Goal: Information Seeking & Learning: Learn about a topic

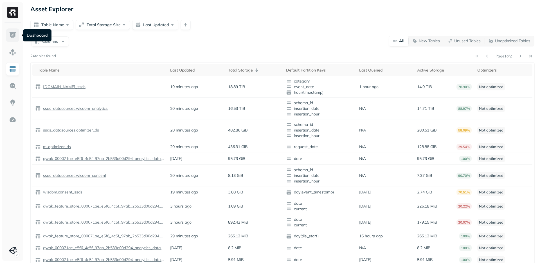
click at [10, 34] on img at bounding box center [12, 34] width 7 height 7
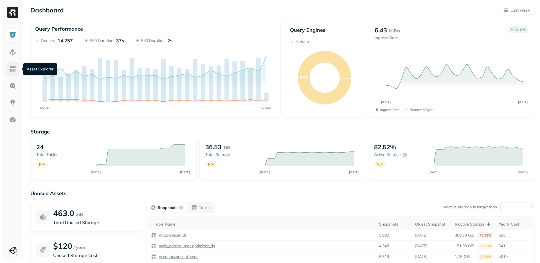
click at [11, 71] on img at bounding box center [12, 68] width 7 height 7
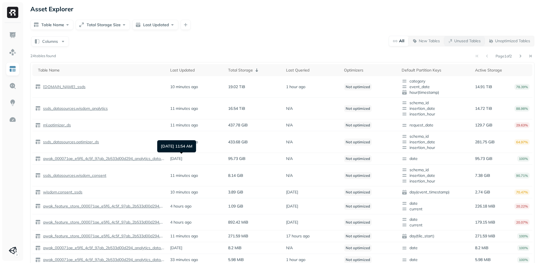
click at [458, 41] on p "Unused Tables" at bounding box center [467, 40] width 26 height 5
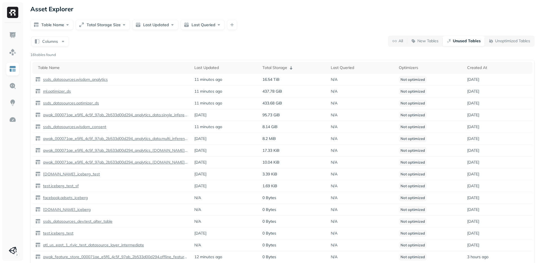
click at [462, 41] on p "Unused Tables" at bounding box center [467, 40] width 28 height 5
click at [504, 40] on p "Unoptimized Tables" at bounding box center [512, 40] width 35 height 5
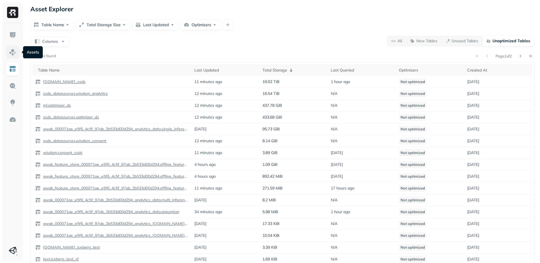
click at [14, 52] on img at bounding box center [12, 51] width 7 height 7
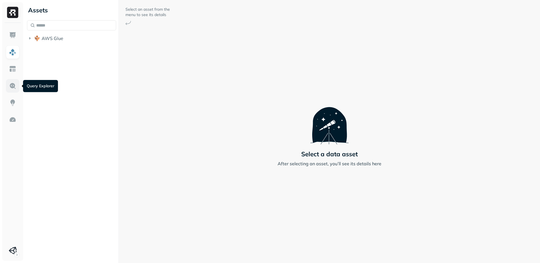
click at [15, 82] on img at bounding box center [12, 85] width 7 height 7
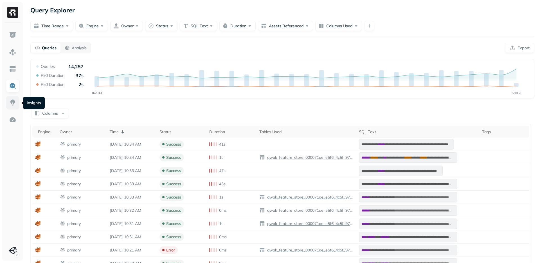
click at [12, 102] on img at bounding box center [12, 102] width 7 height 7
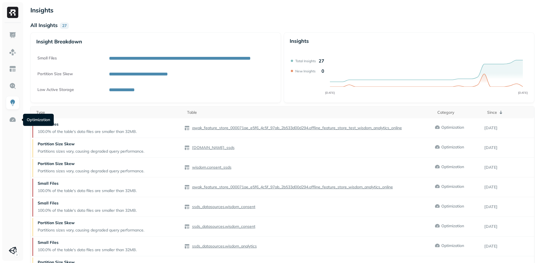
click at [22, 111] on div at bounding box center [12, 142] width 21 height 238
click at [4, 123] on div at bounding box center [12, 142] width 21 height 238
click at [11, 121] on img at bounding box center [12, 119] width 7 height 7
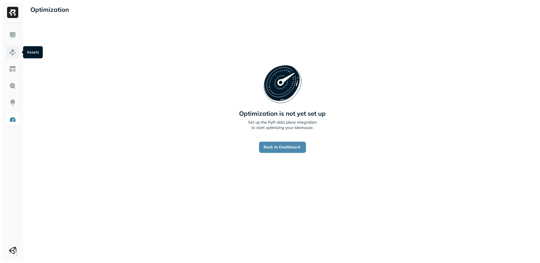
click at [13, 48] on img at bounding box center [12, 51] width 7 height 7
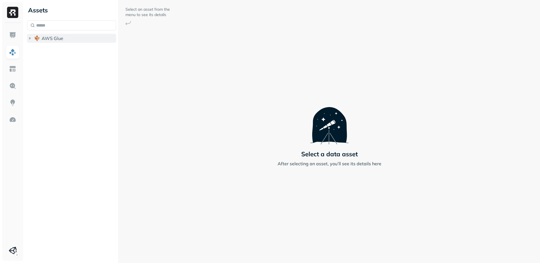
click at [30, 38] on icon "button" at bounding box center [29, 38] width 1 height 2
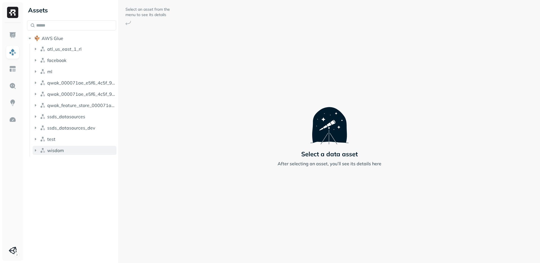
click at [35, 150] on icon "button" at bounding box center [36, 150] width 6 height 6
click at [37, 161] on ul "Tables ( 2 )" at bounding box center [76, 161] width 82 height 11
click at [42, 161] on icon "button" at bounding box center [41, 161] width 6 height 6
click at [70, 179] on link "consent_ssds" at bounding box center [80, 182] width 73 height 9
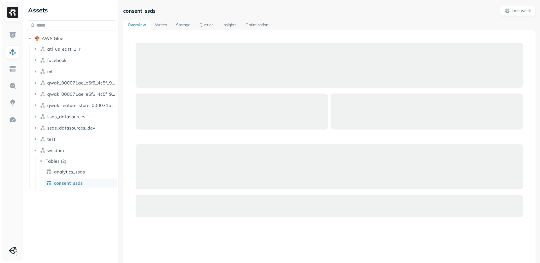
click at [70, 179] on link "consent_ssds" at bounding box center [80, 182] width 73 height 9
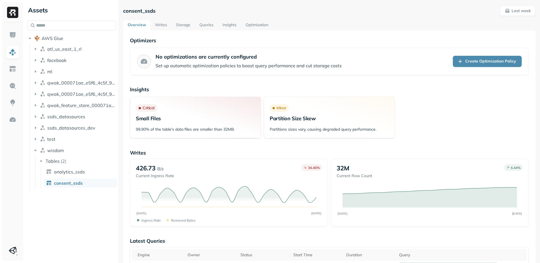
click at [165, 26] on link "Writes" at bounding box center [160, 25] width 21 height 10
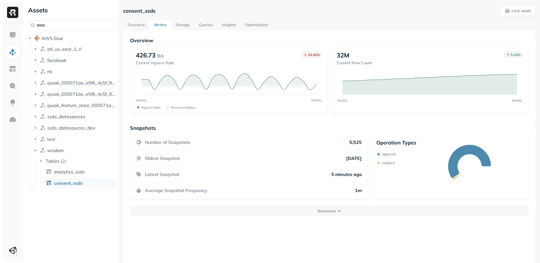
click at [187, 23] on link "Storage" at bounding box center [182, 25] width 23 height 10
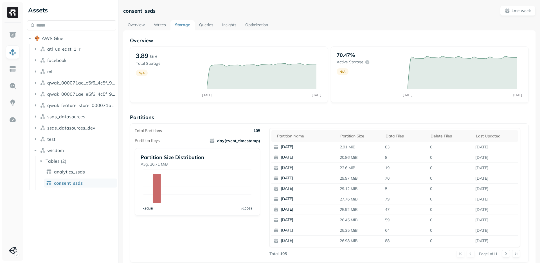
click at [206, 24] on link "Queries" at bounding box center [206, 25] width 23 height 10
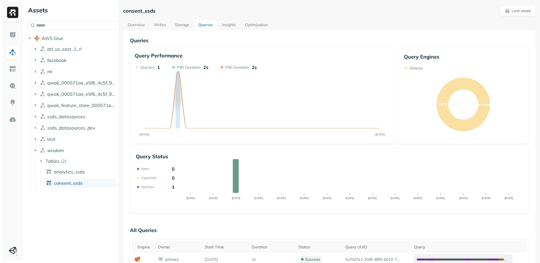
click at [233, 22] on link "Insights" at bounding box center [228, 25] width 23 height 10
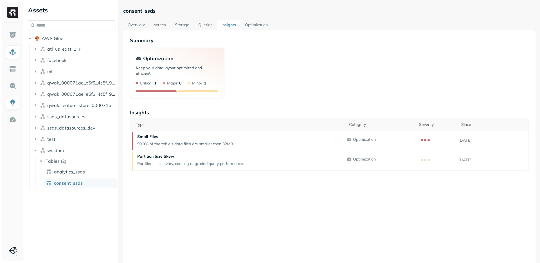
click at [251, 25] on link "Optimization" at bounding box center [256, 25] width 32 height 10
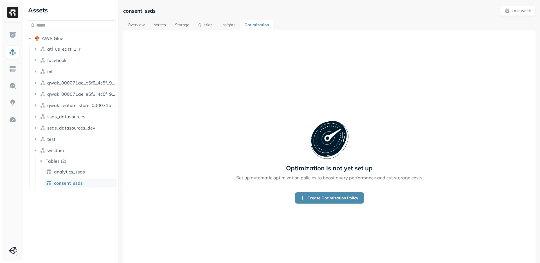
click at [231, 23] on link "Insights" at bounding box center [228, 25] width 23 height 10
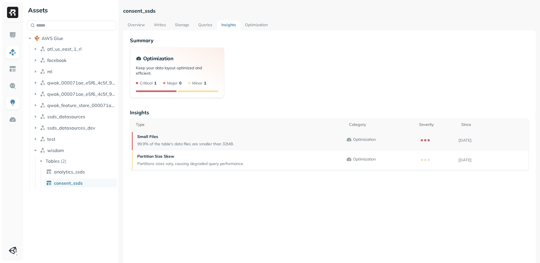
drag, startPoint x: 498, startPoint y: 139, endPoint x: 325, endPoint y: 139, distance: 172.7
click at [325, 139] on tr "Small Files 99.9% of the table's data files are smaller than 32MB. Optimization…" at bounding box center [329, 140] width 398 height 20
click at [169, 146] on p "99.9% of the table's data files are smaller than 32MB." at bounding box center [185, 143] width 97 height 5
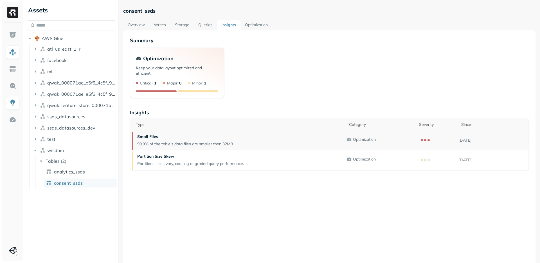
click at [358, 140] on p "Optimization" at bounding box center [364, 139] width 23 height 5
drag, startPoint x: 488, startPoint y: 141, endPoint x: 432, endPoint y: 141, distance: 56.2
click at [432, 141] on tr "Small Files 99.9% of the table's data files are smaller than 32MB. Optimization…" at bounding box center [329, 140] width 398 height 20
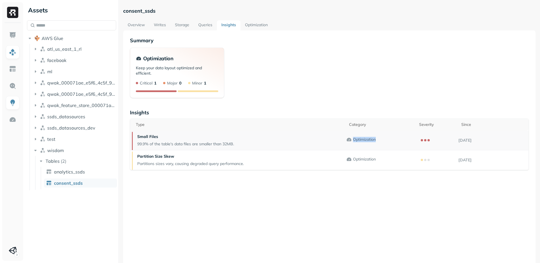
click at [472, 140] on p "[DATE]" at bounding box center [493, 140] width 70 height 5
click at [363, 139] on p "Optimization" at bounding box center [364, 139] width 23 height 5
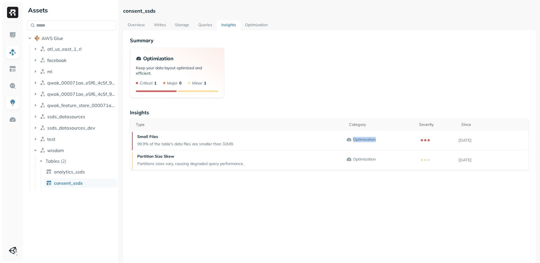
click at [164, 25] on link "Writes" at bounding box center [159, 25] width 21 height 10
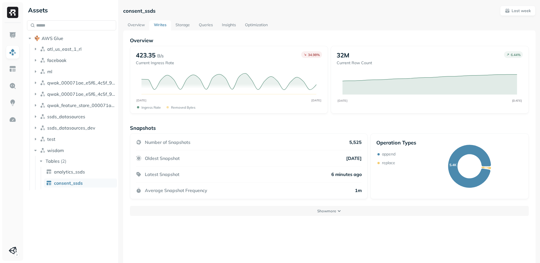
scroll to position [30, 0]
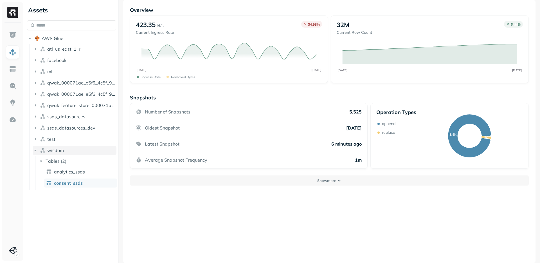
click at [37, 149] on icon "button" at bounding box center [36, 150] width 6 height 6
click at [34, 59] on icon "button" at bounding box center [36, 60] width 6 height 6
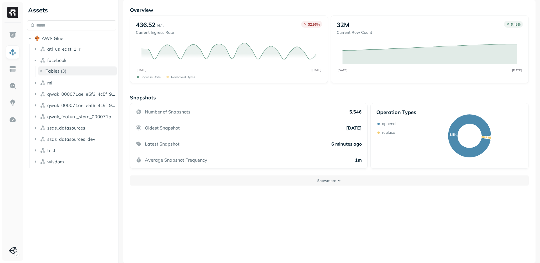
click at [42, 71] on icon "button" at bounding box center [41, 71] width 6 height 6
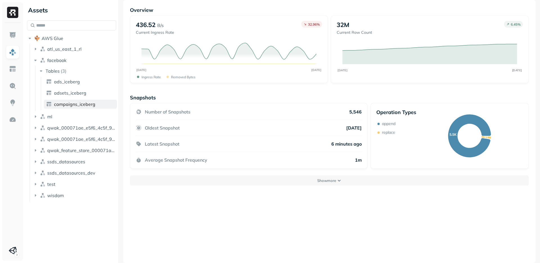
click at [67, 101] on span "campaigns_iceberg" at bounding box center [74, 104] width 41 height 6
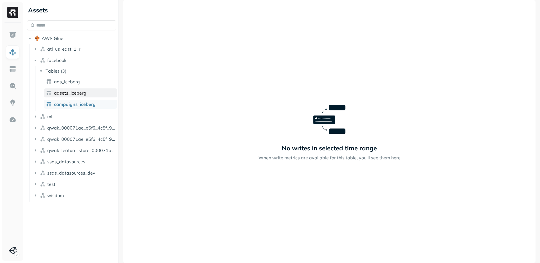
click at [60, 94] on span "adsets_iceberg" at bounding box center [70, 93] width 32 height 6
click at [64, 79] on span "ads_iceberg" at bounding box center [67, 82] width 26 height 6
click at [46, 60] on button "facebook" at bounding box center [75, 60] width 84 height 9
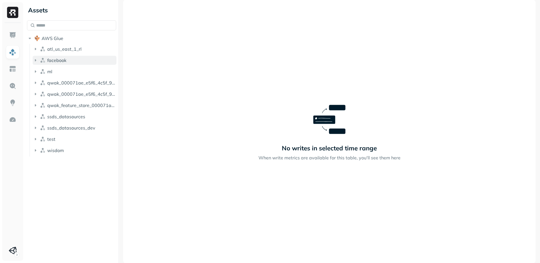
click at [46, 60] on button "facebook" at bounding box center [75, 60] width 84 height 9
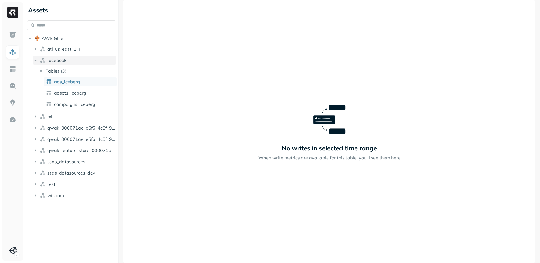
click at [46, 60] on button "facebook" at bounding box center [75, 60] width 84 height 9
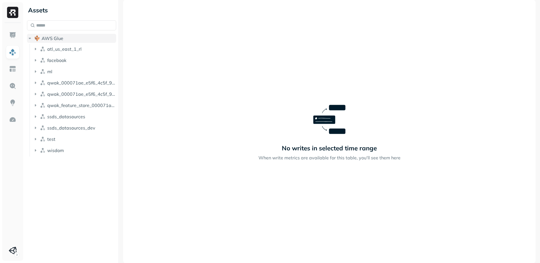
click at [31, 39] on icon "button" at bounding box center [30, 38] width 6 height 6
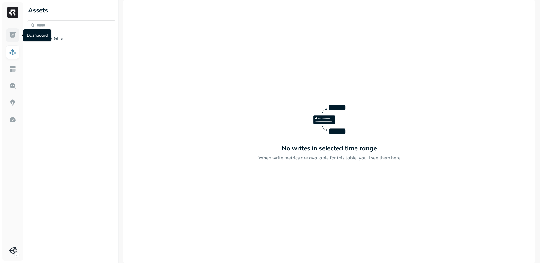
click at [10, 37] on img at bounding box center [12, 34] width 7 height 7
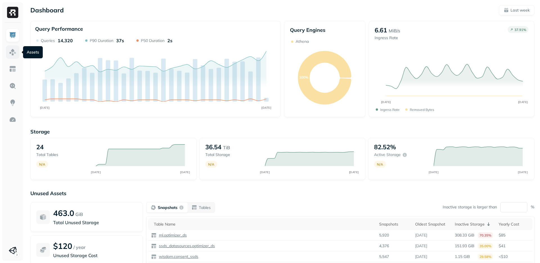
click at [13, 51] on img at bounding box center [12, 51] width 7 height 7
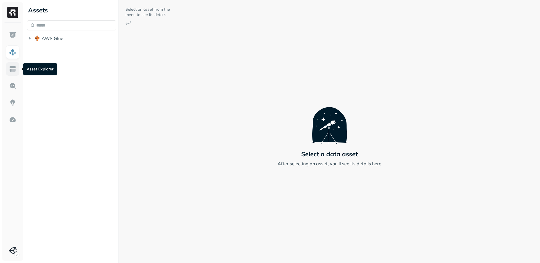
click at [9, 68] on img at bounding box center [12, 68] width 7 height 7
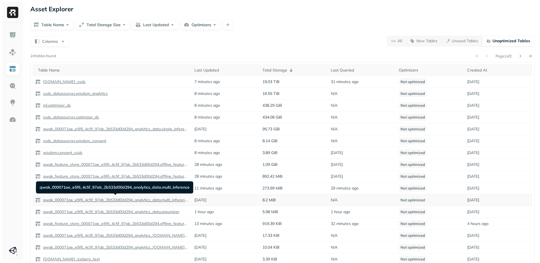
scroll to position [9, 0]
